Goal: Task Accomplishment & Management: Use online tool/utility

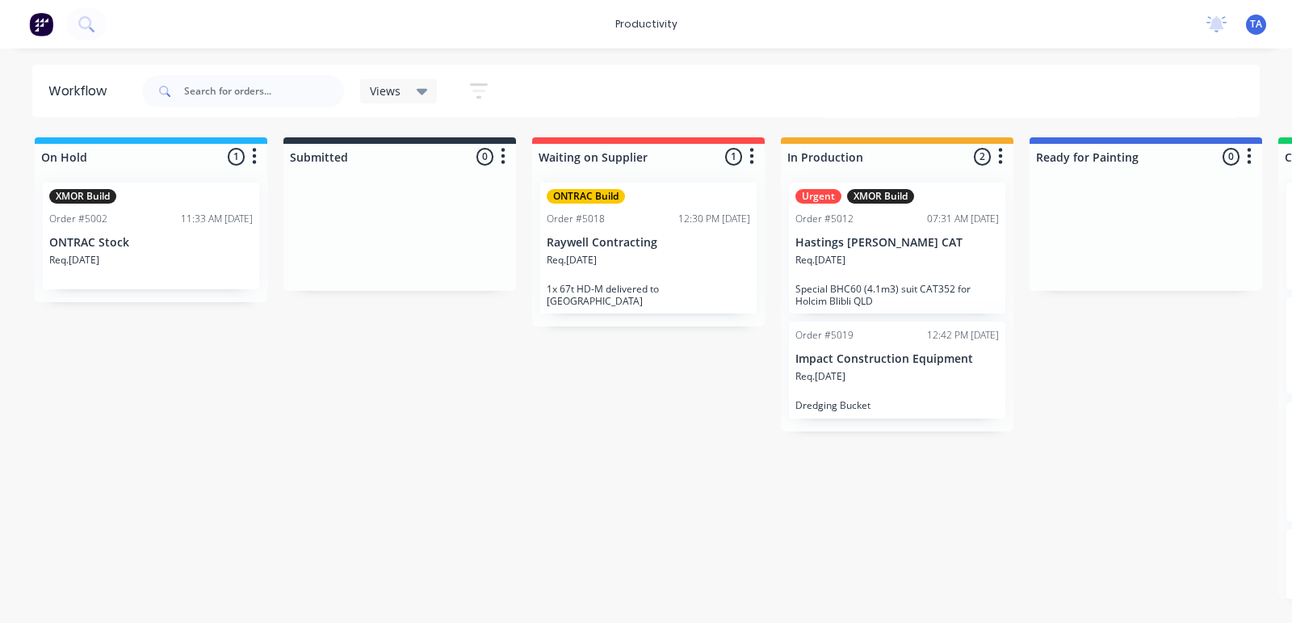
click at [872, 388] on div "Req. [DATE]" at bounding box center [898, 382] width 204 height 27
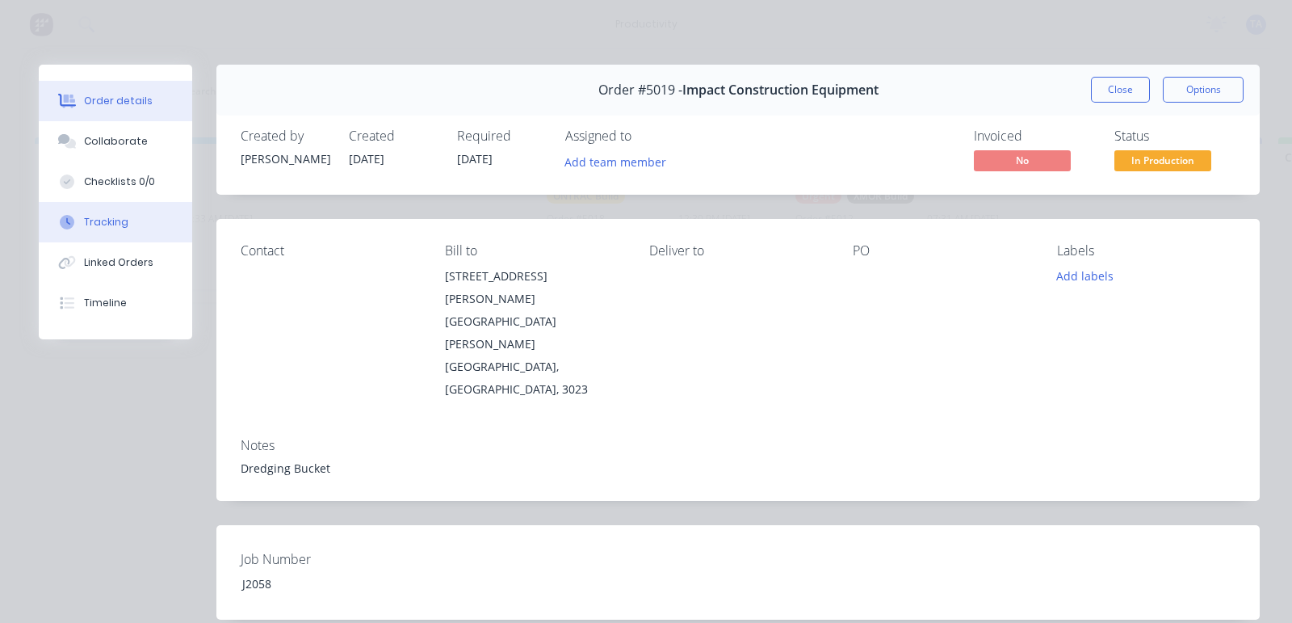
click at [104, 218] on div "Tracking" at bounding box center [106, 222] width 44 height 15
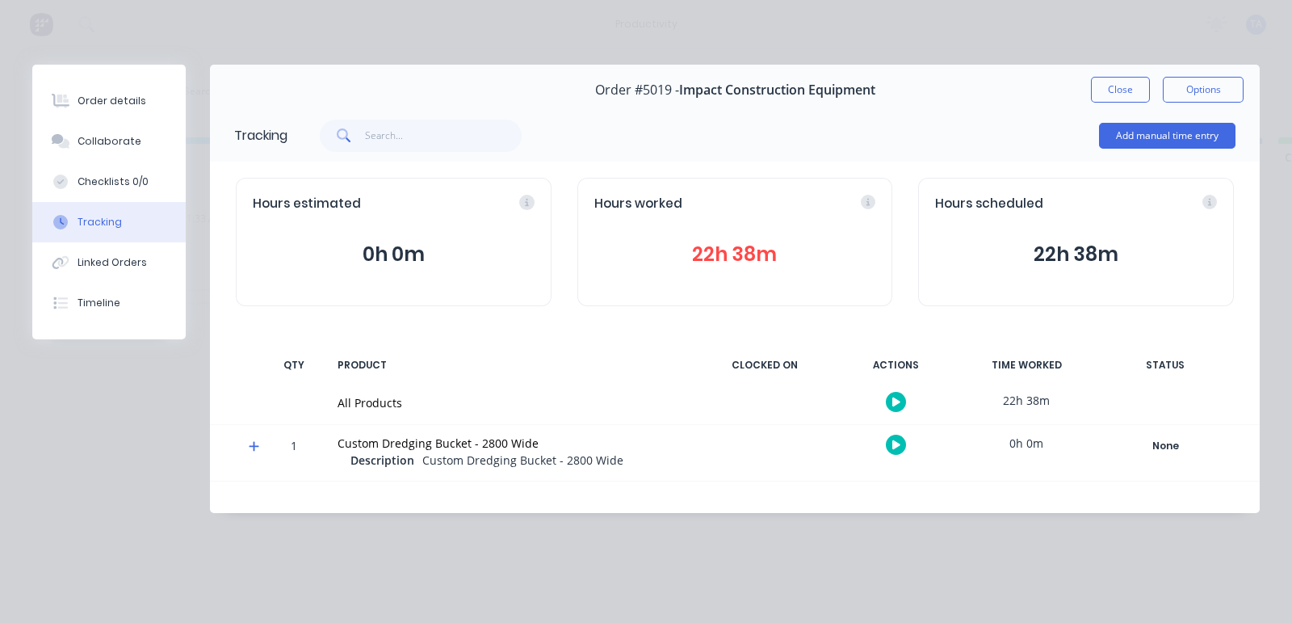
click at [896, 397] on icon "button" at bounding box center [896, 402] width 8 height 10
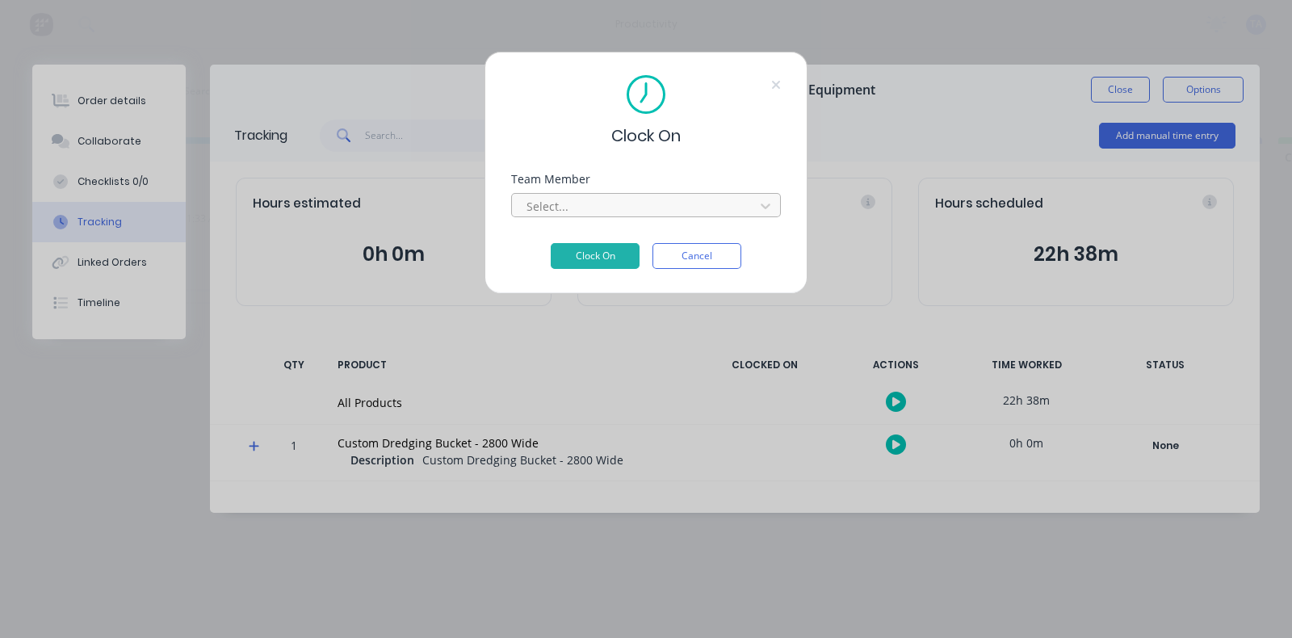
click at [626, 206] on div at bounding box center [635, 206] width 221 height 20
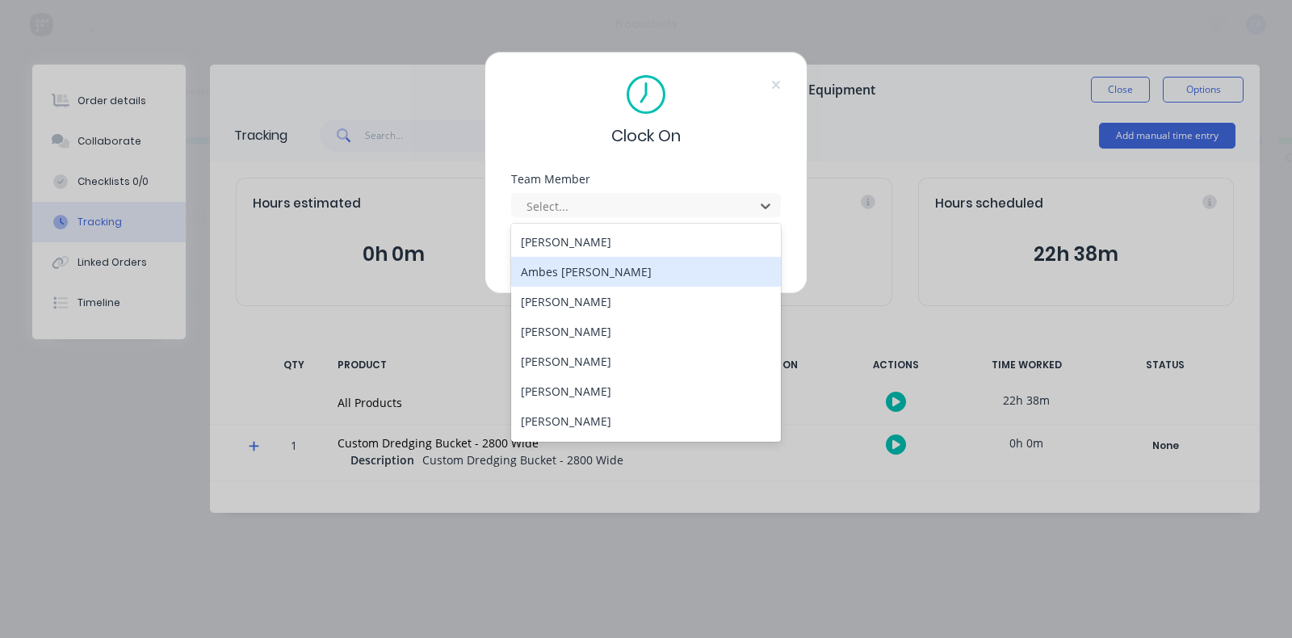
click at [590, 265] on div "Ambes Yosief" at bounding box center [646, 272] width 270 height 30
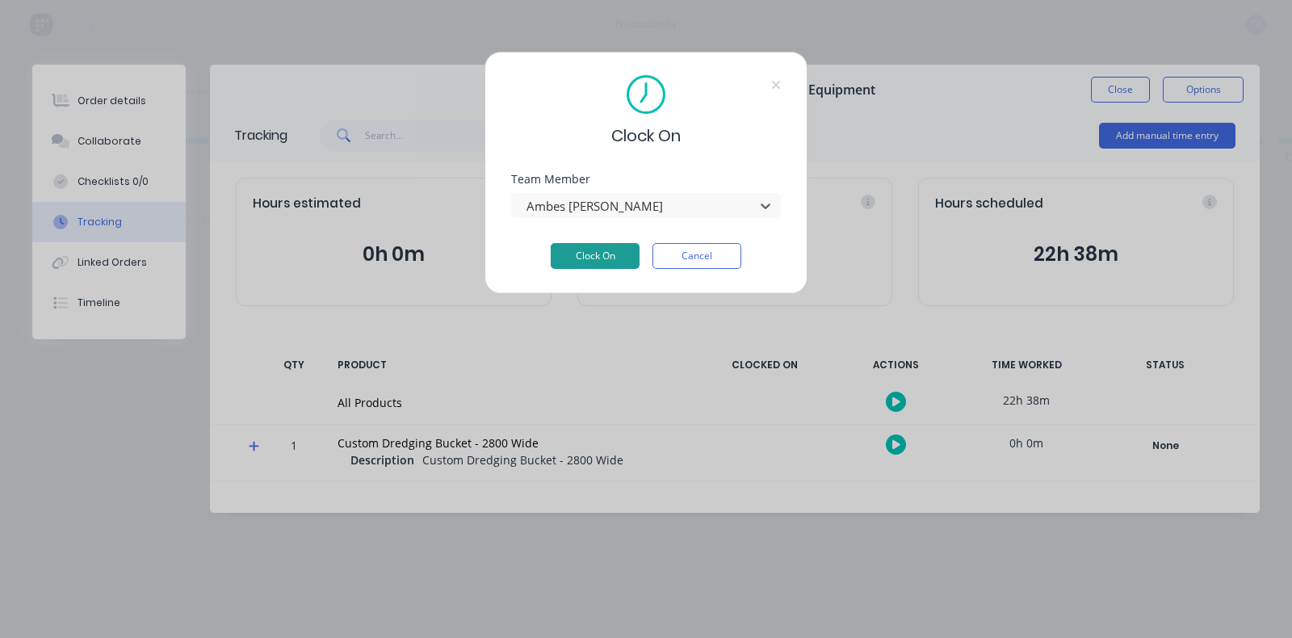
click at [611, 254] on button "Clock On" at bounding box center [595, 256] width 89 height 26
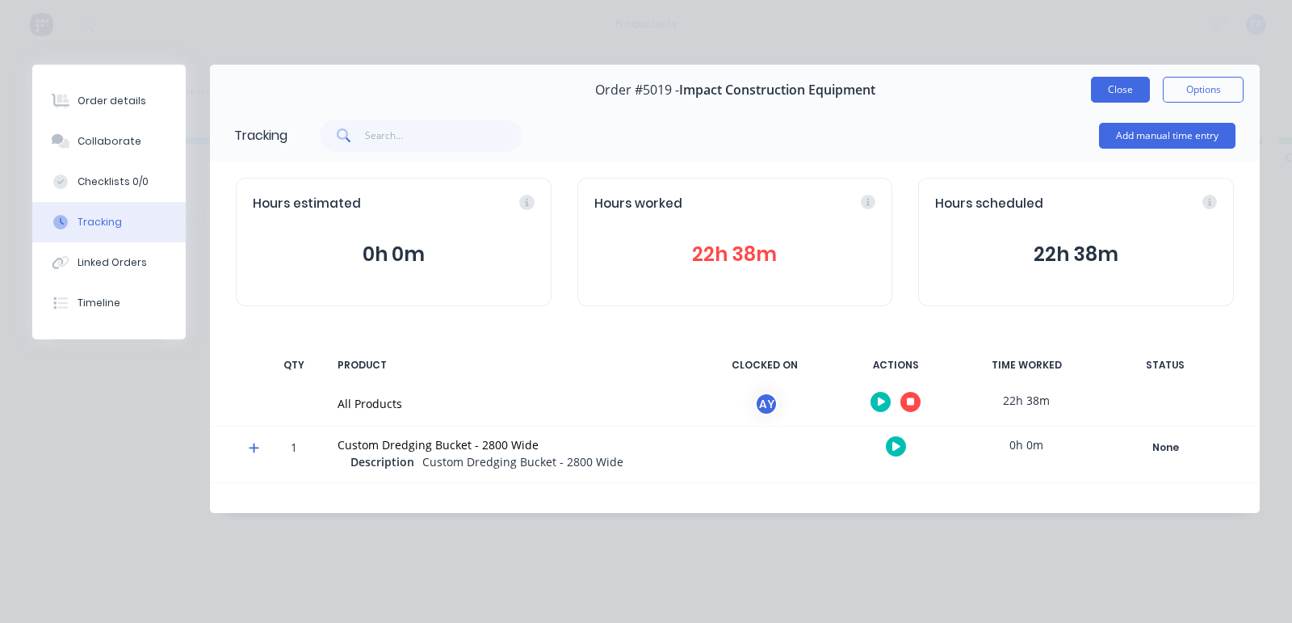
click at [1105, 89] on button "Close" at bounding box center [1120, 90] width 59 height 26
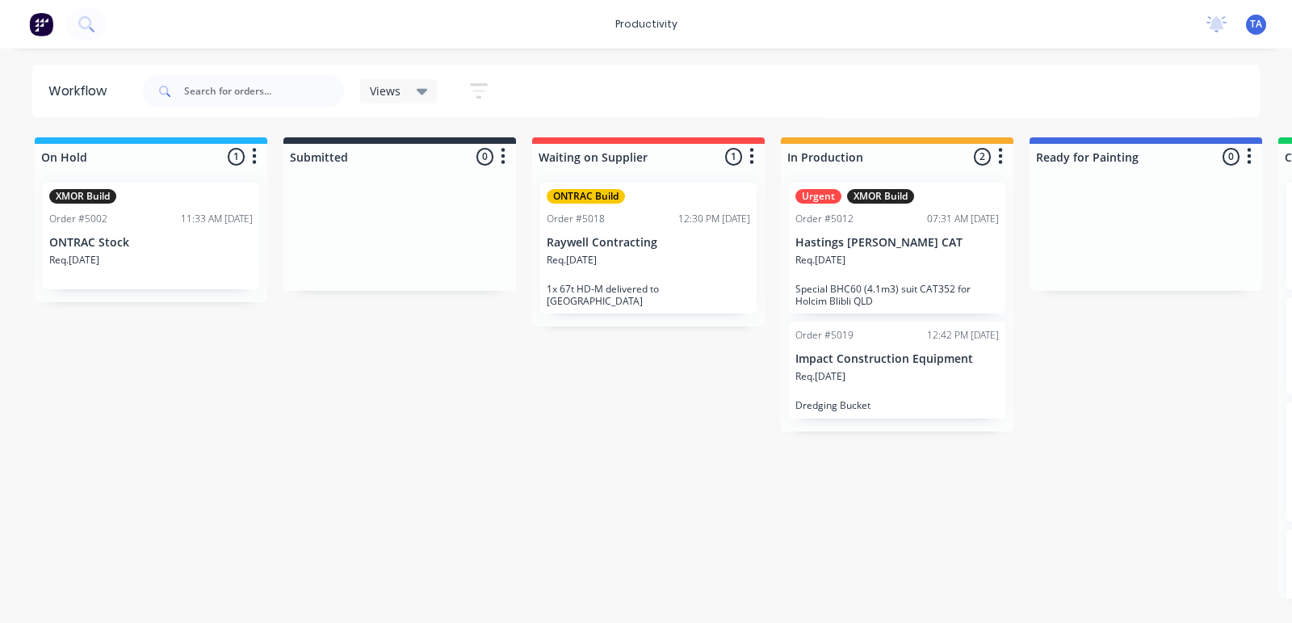
click at [866, 270] on div "Req. 31/07/25" at bounding box center [898, 266] width 204 height 27
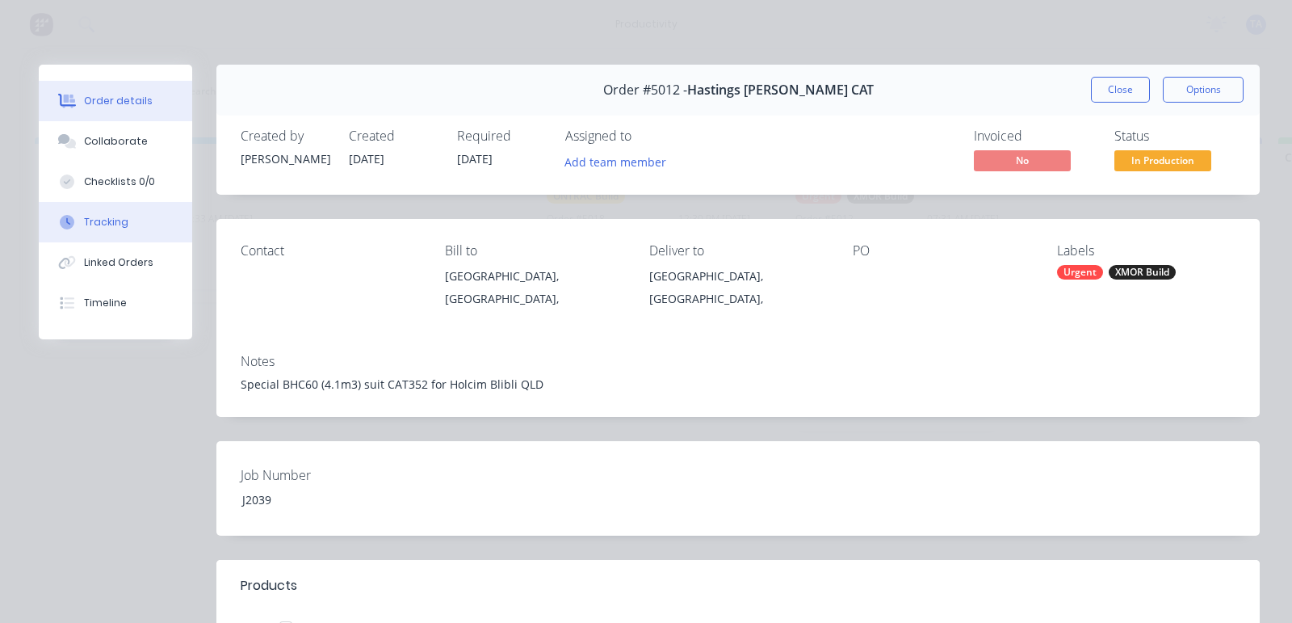
click at [96, 222] on div "Tracking" at bounding box center [106, 222] width 44 height 15
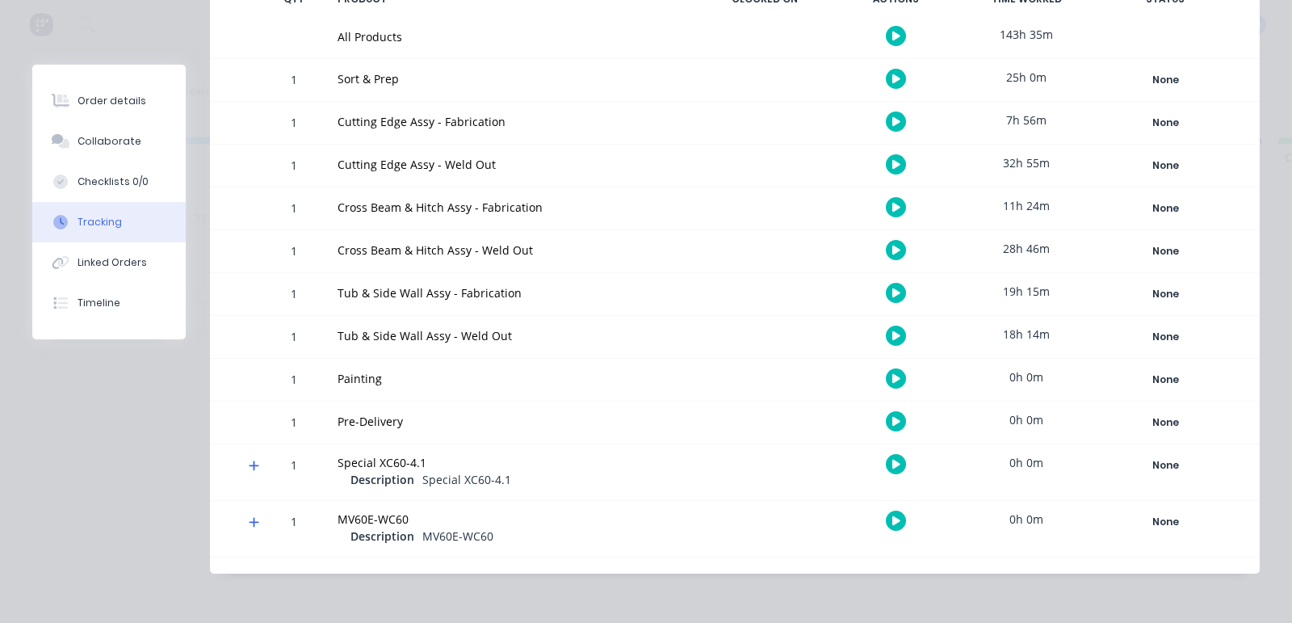
scroll to position [367, 0]
click at [886, 293] on button "button" at bounding box center [896, 292] width 20 height 20
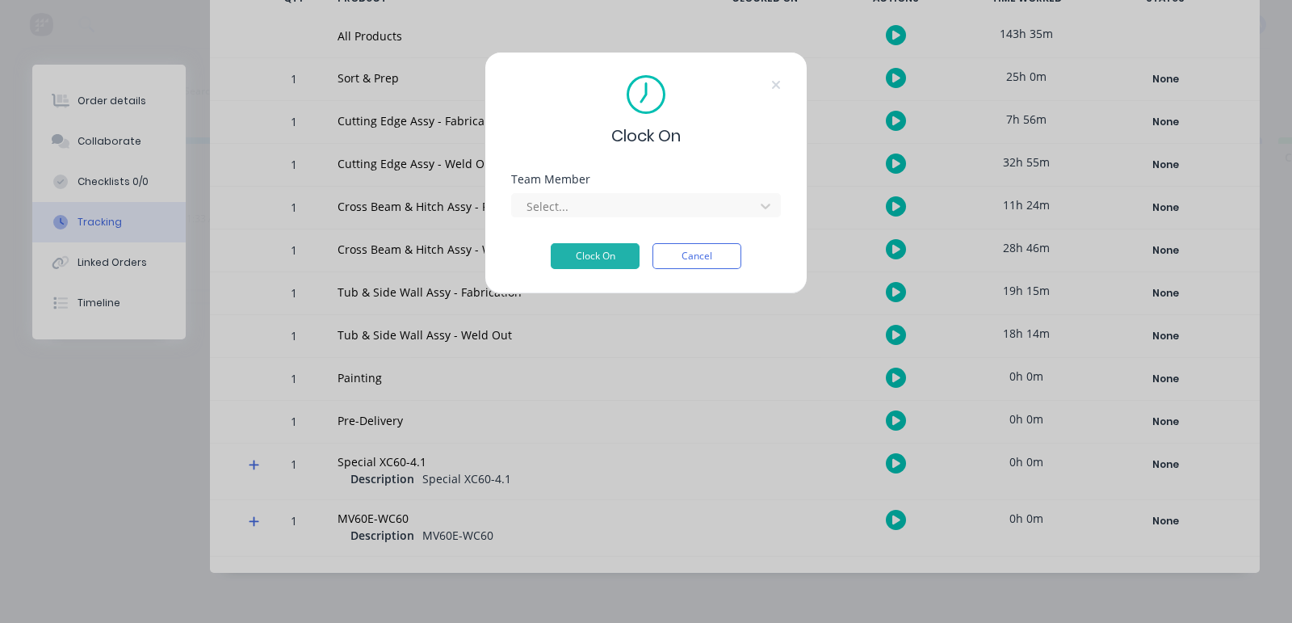
scroll to position [351, 0]
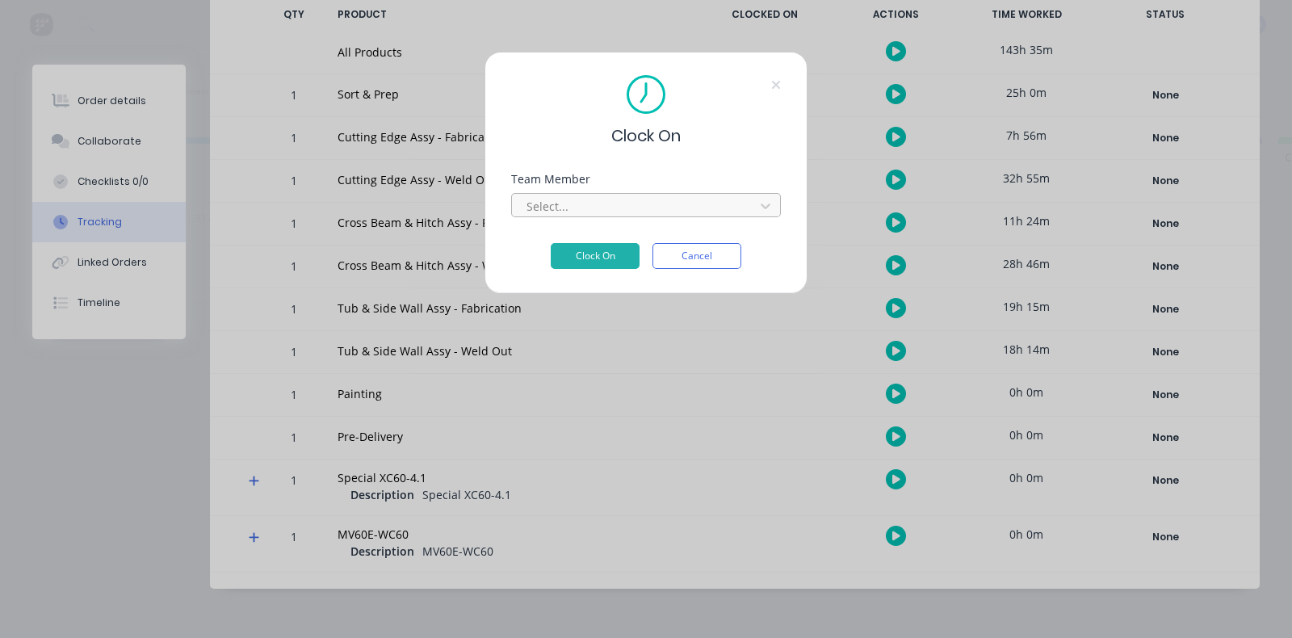
click at [623, 212] on div at bounding box center [635, 206] width 221 height 20
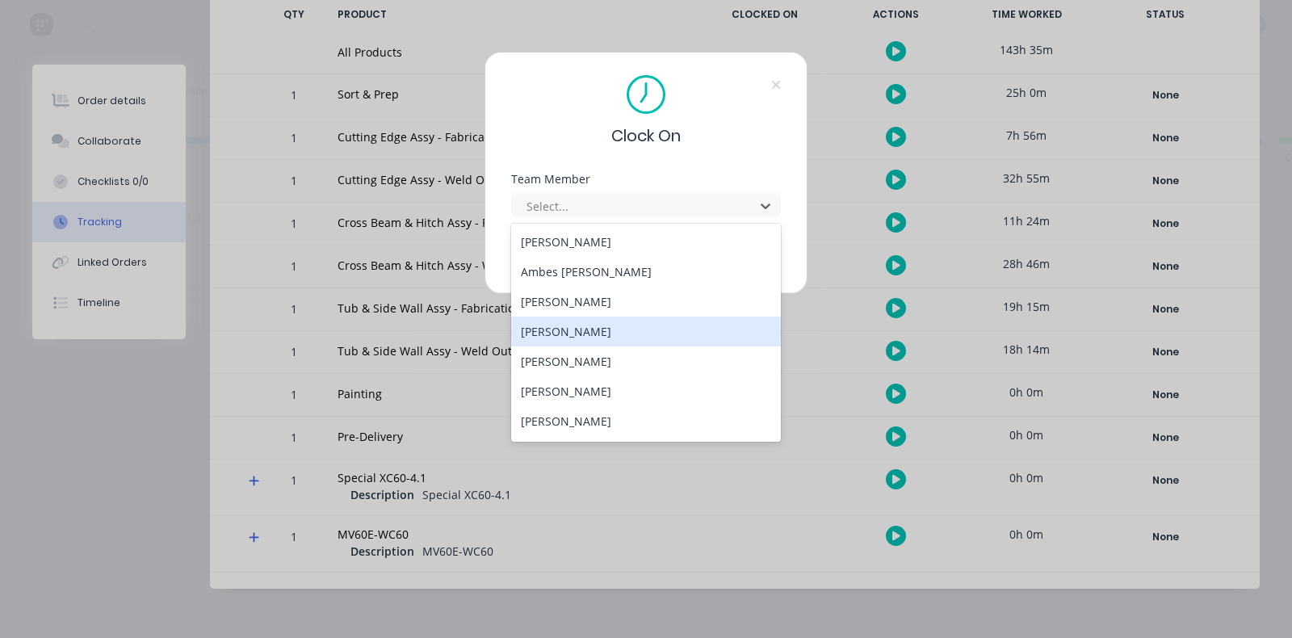
click at [577, 329] on div "Daniel Stanton" at bounding box center [646, 332] width 270 height 30
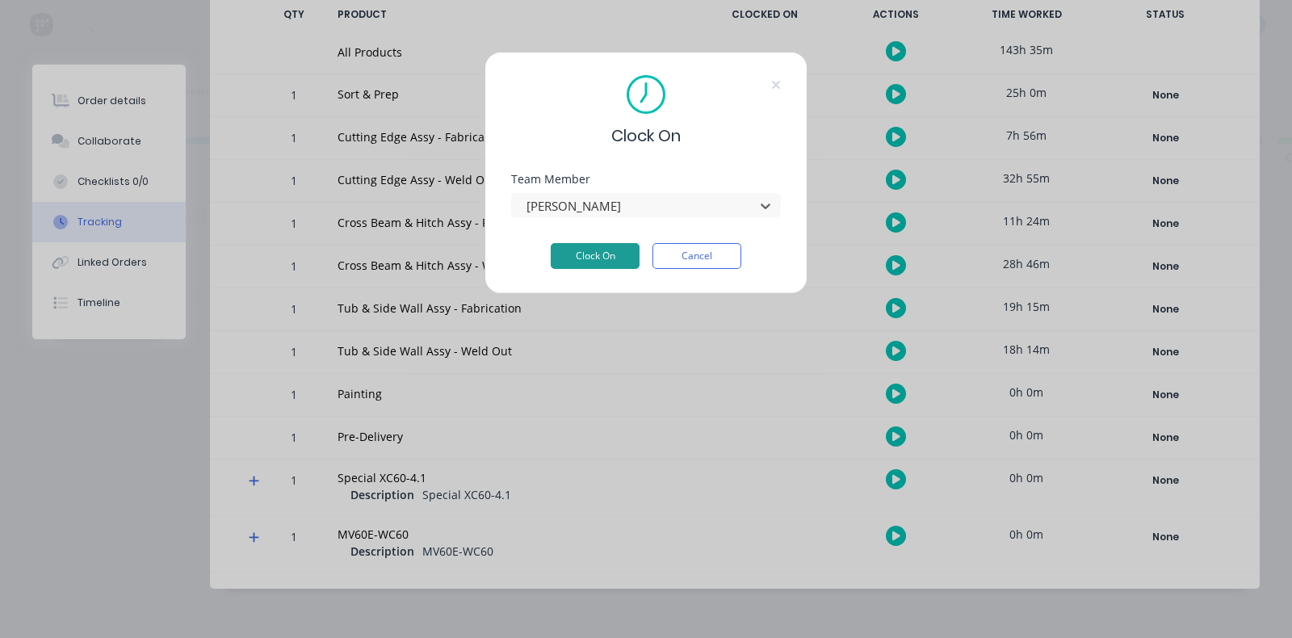
click at [610, 244] on button "Clock On" at bounding box center [595, 256] width 89 height 26
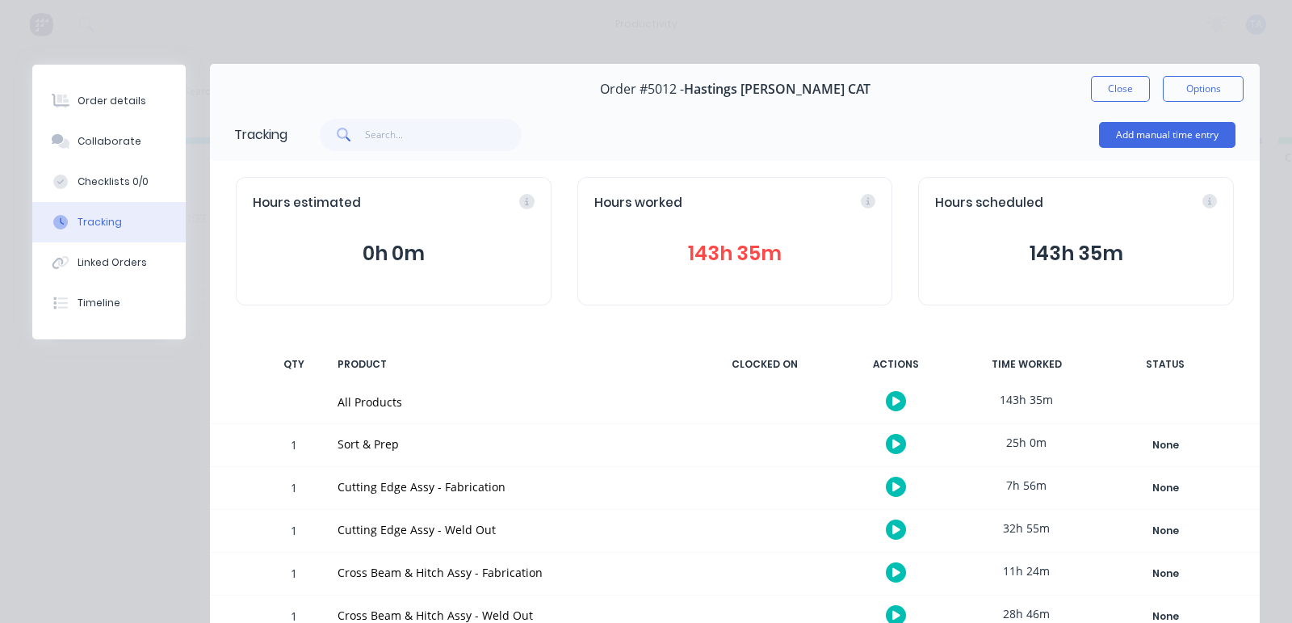
scroll to position [0, 0]
